Goal: Navigation & Orientation: Find specific page/section

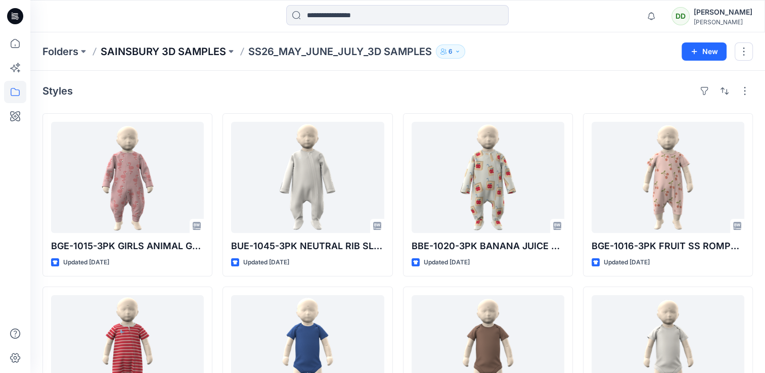
click at [206, 46] on p "SAINSBURY 3D SAMPLES" at bounding box center [163, 52] width 125 height 14
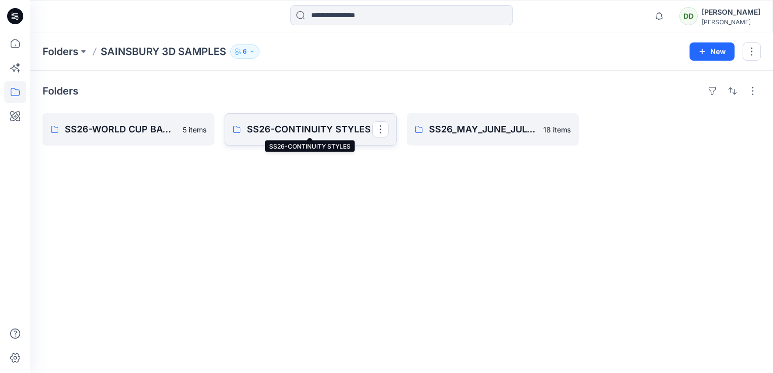
click at [331, 124] on p "SS26-CONTINUITY STYLES" at bounding box center [309, 129] width 125 height 14
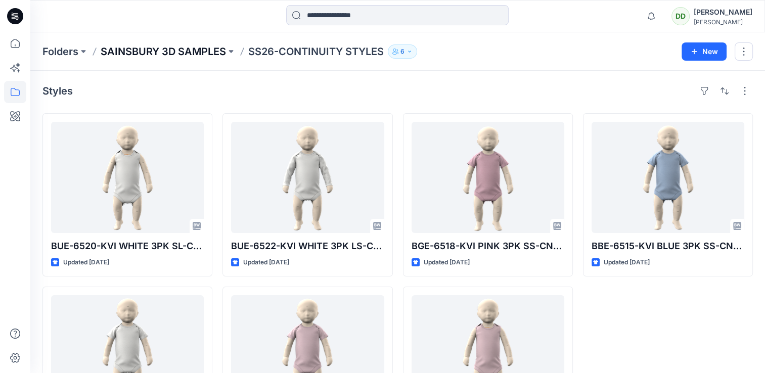
click at [166, 45] on p "SAINSBURY 3D SAMPLES" at bounding box center [163, 52] width 125 height 14
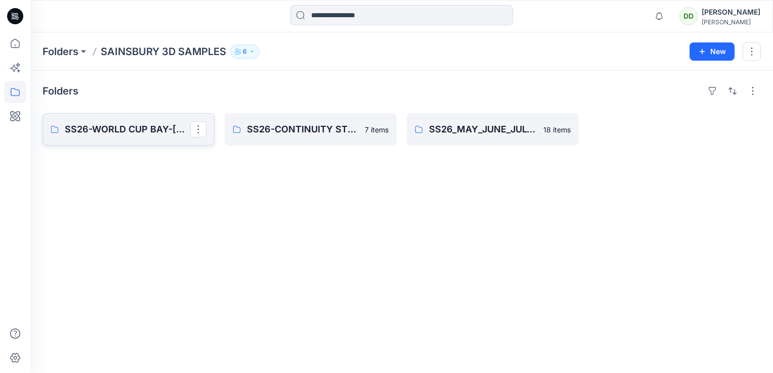
click at [136, 132] on p "SS26-WORLD CUP BAY-JJ styles" at bounding box center [127, 129] width 125 height 14
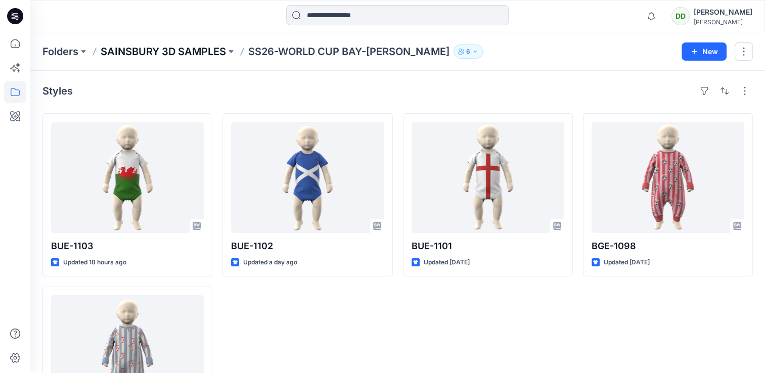
click at [197, 48] on p "SAINSBURY 3D SAMPLES" at bounding box center [163, 52] width 125 height 14
